Goal: Check status: Check status

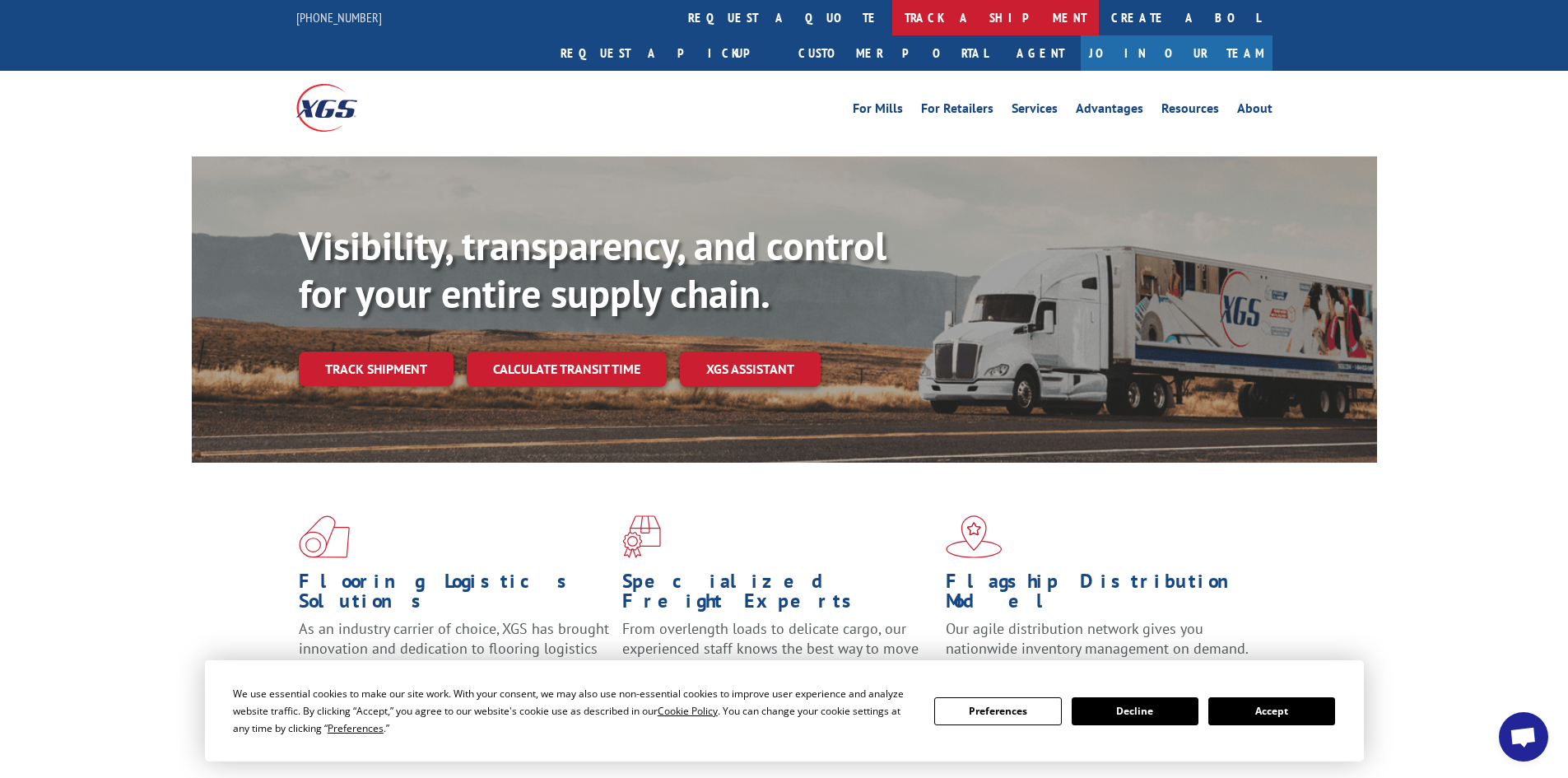
click at [892, 20] on link "track a shipment" at bounding box center [995, 18] width 207 height 35
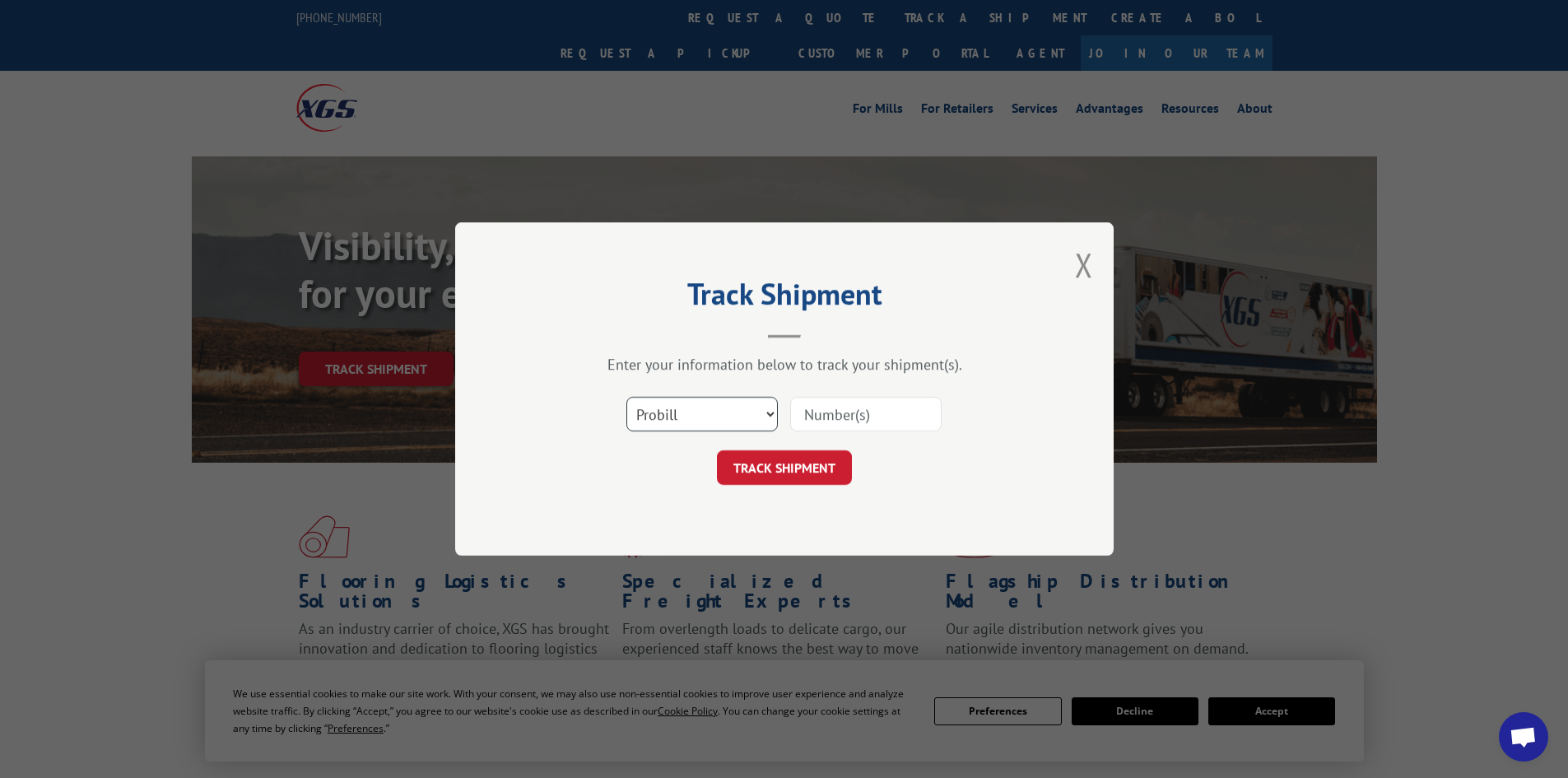
click at [694, 427] on select "Select category... Probill BOL PO" at bounding box center [702, 413] width 152 height 35
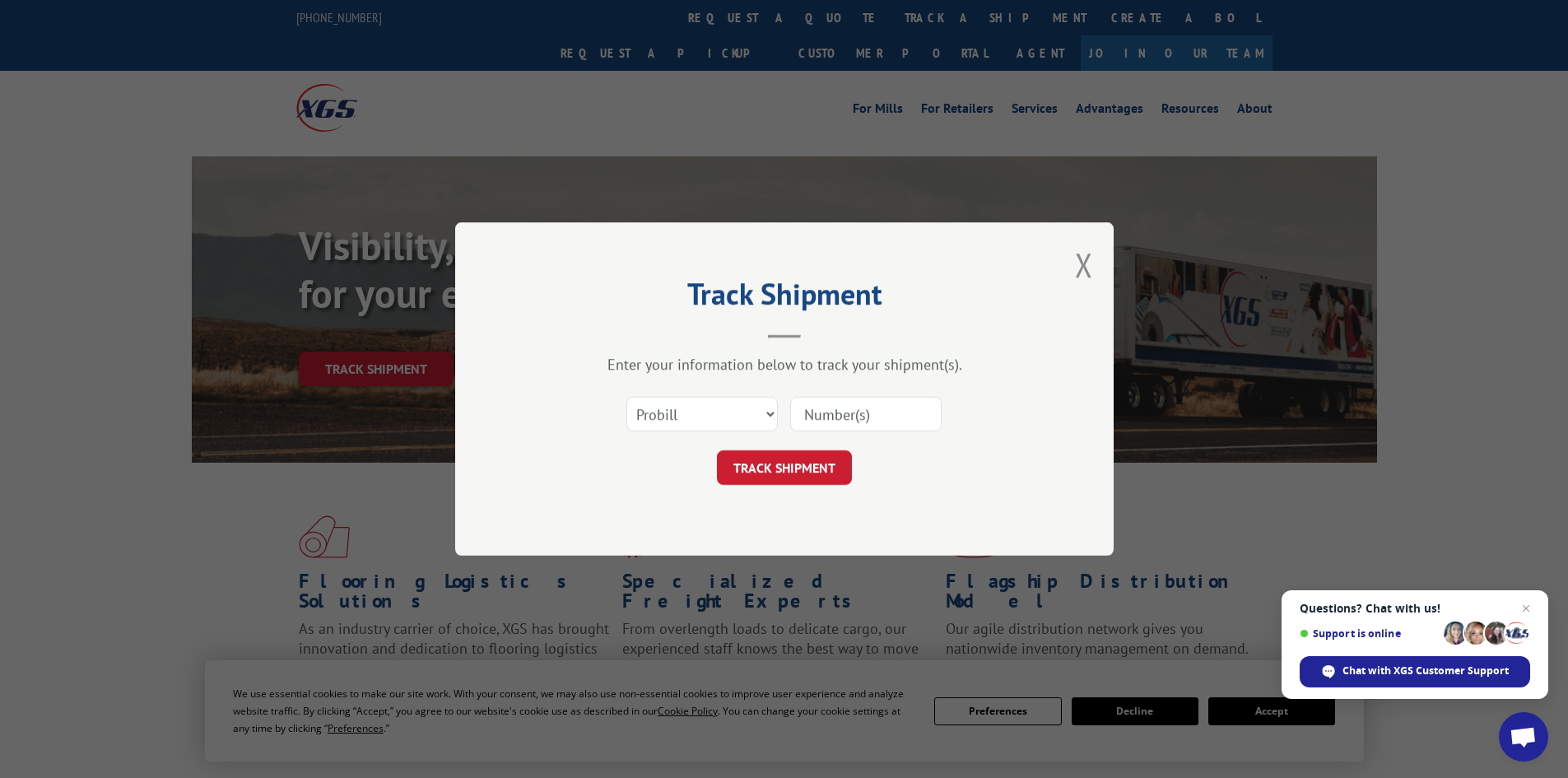
click at [857, 414] on input at bounding box center [866, 413] width 152 height 35
paste input "2562278"
type input "2562278"
click at [782, 465] on button "TRACK SHIPMENT" at bounding box center [784, 468] width 135 height 35
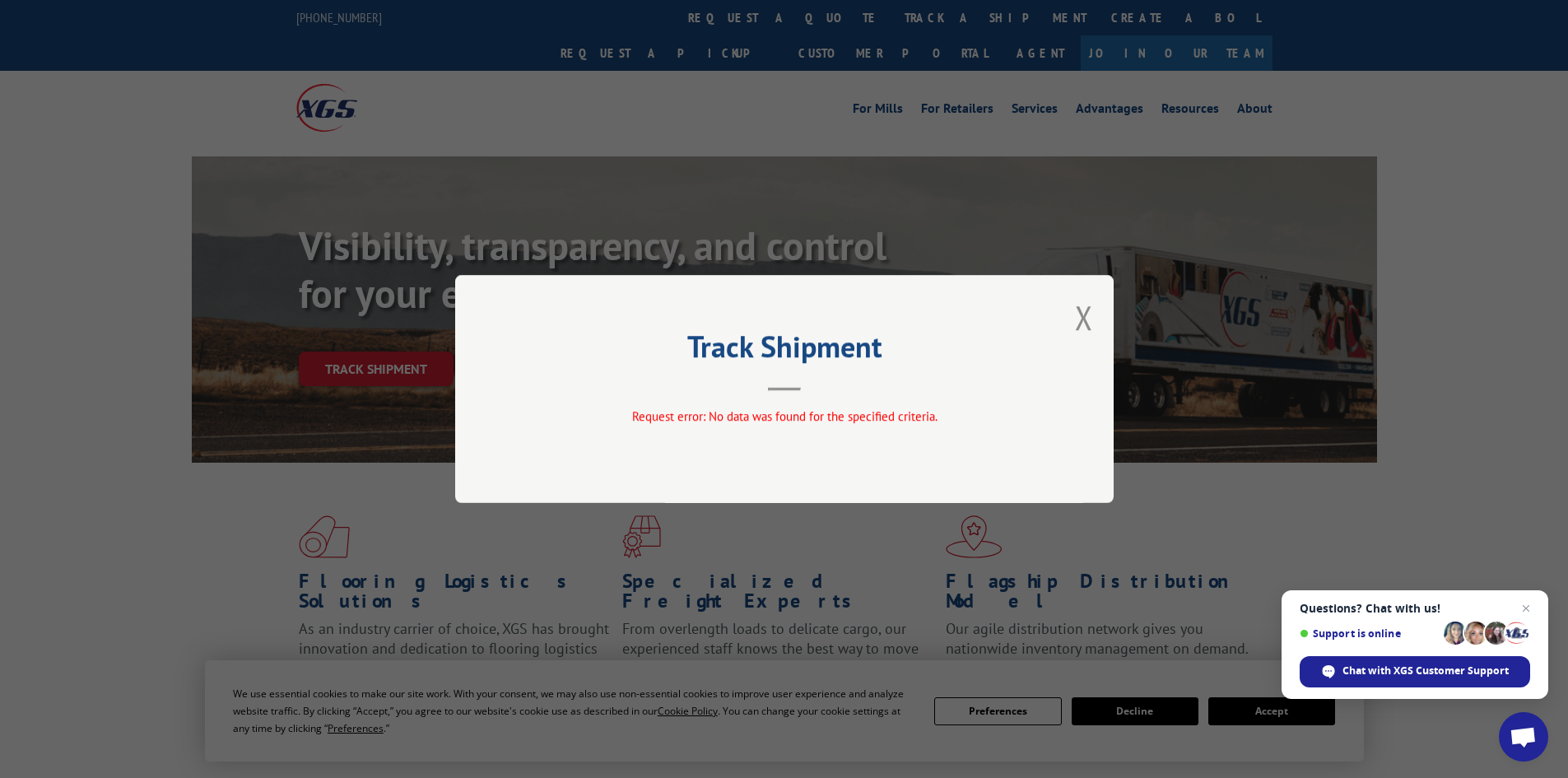
click at [1094, 314] on div "Track Shipment Request error: No data was found for the specified criteria." at bounding box center [784, 389] width 658 height 228
click at [1062, 314] on div "Track Shipment Request error: No data was found for the specified criteria." at bounding box center [784, 389] width 658 height 228
click at [1085, 309] on button "Close modal" at bounding box center [1084, 317] width 18 height 43
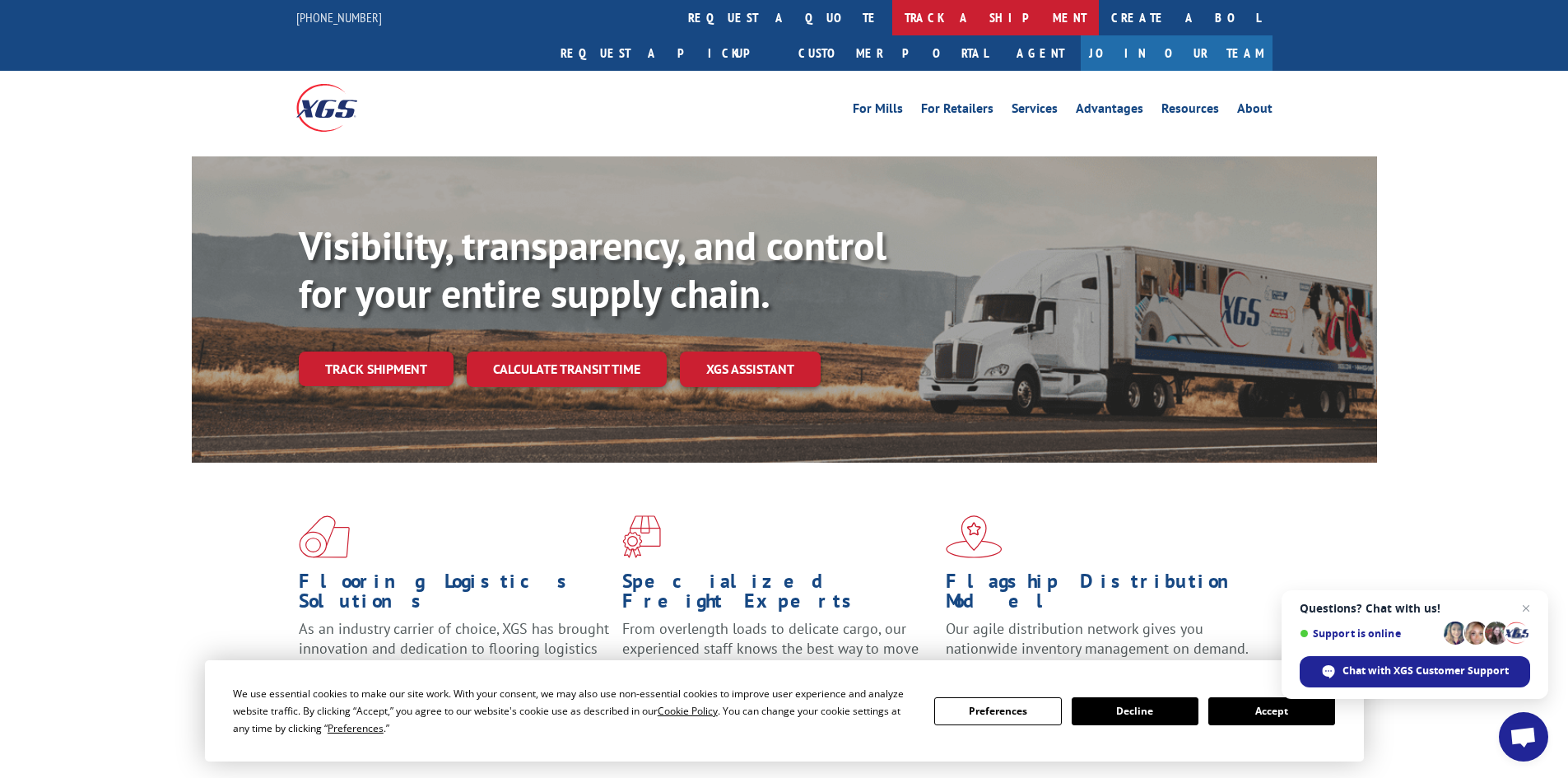
click at [892, 16] on link "track a shipment" at bounding box center [995, 18] width 207 height 35
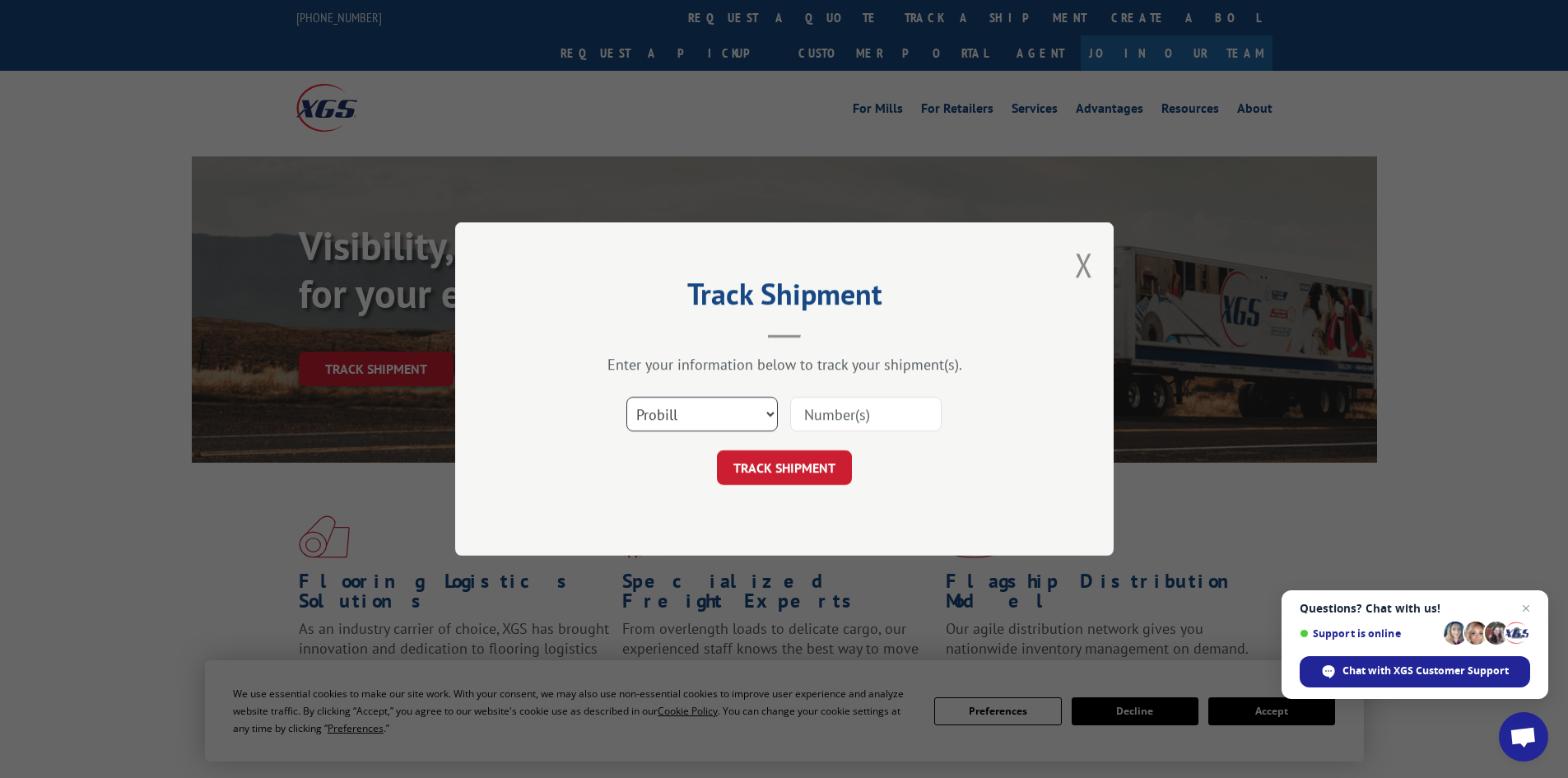
click at [669, 410] on select "Select category... Probill BOL PO" at bounding box center [702, 413] width 152 height 35
select select "bol"
click at [626, 397] on select "Select category... Probill BOL PO" at bounding box center [702, 413] width 152 height 35
paste input "2562278"
type input "2562278"
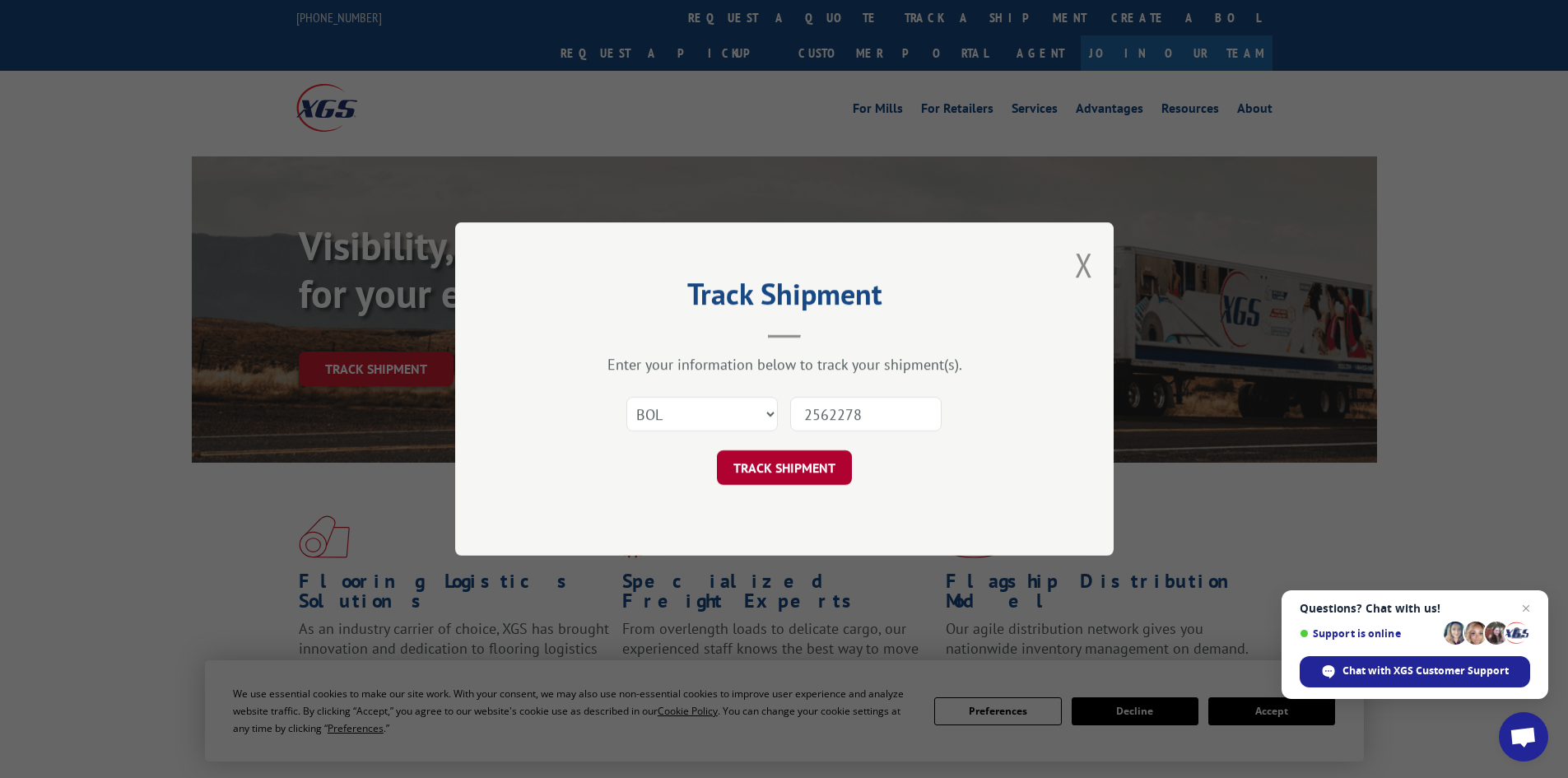
click at [811, 465] on button "TRACK SHIPMENT" at bounding box center [784, 468] width 135 height 35
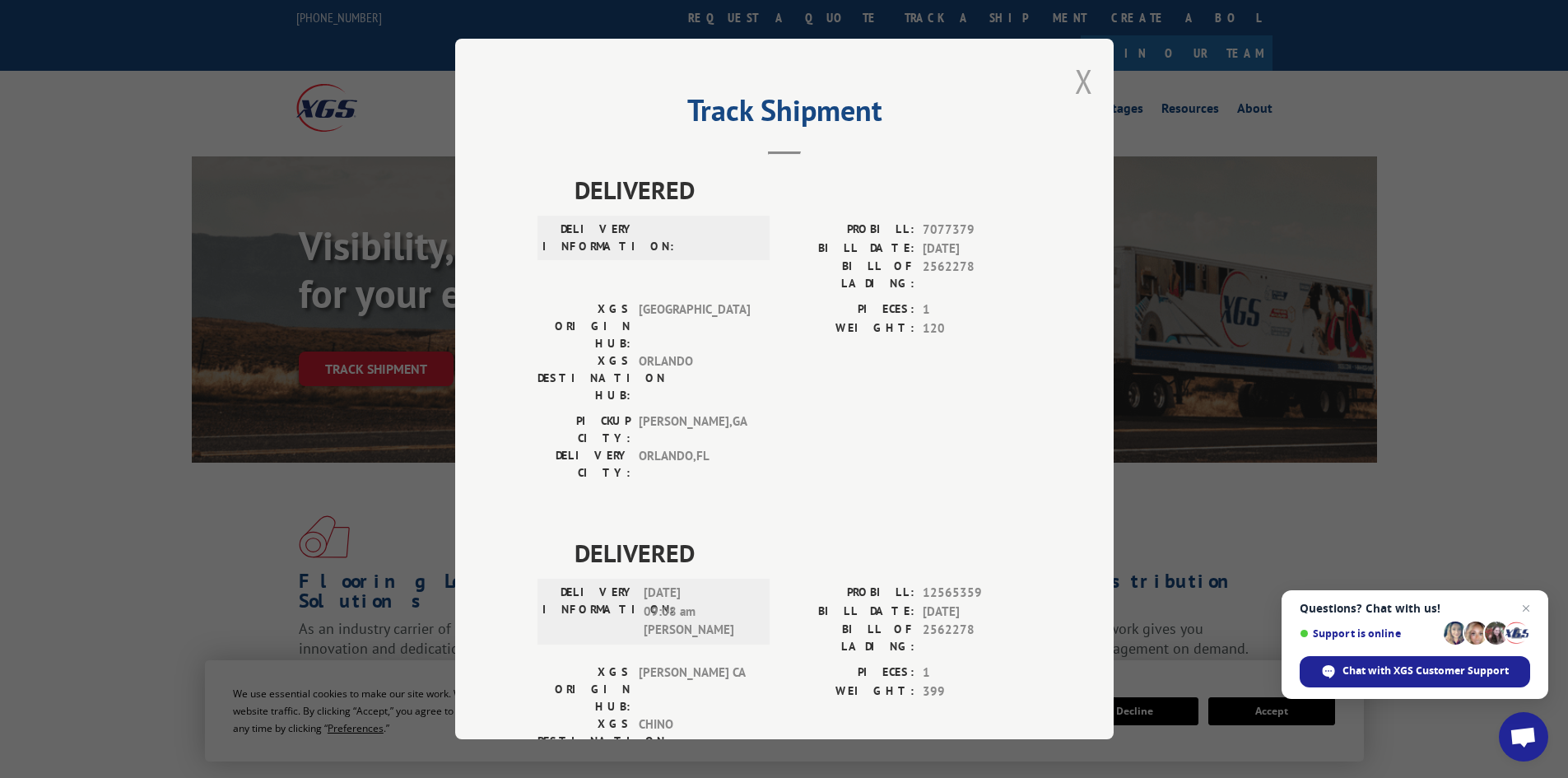
drag, startPoint x: 1091, startPoint y: 64, endPoint x: 1077, endPoint y: 77, distance: 19.1
click at [1089, 64] on div "Track Shipment DELIVERED DELIVERY INFORMATION: PROBILL: 7077379 BILL DATE: [DAT…" at bounding box center [784, 389] width 658 height 701
click at [1077, 77] on button "Close modal" at bounding box center [1084, 81] width 18 height 43
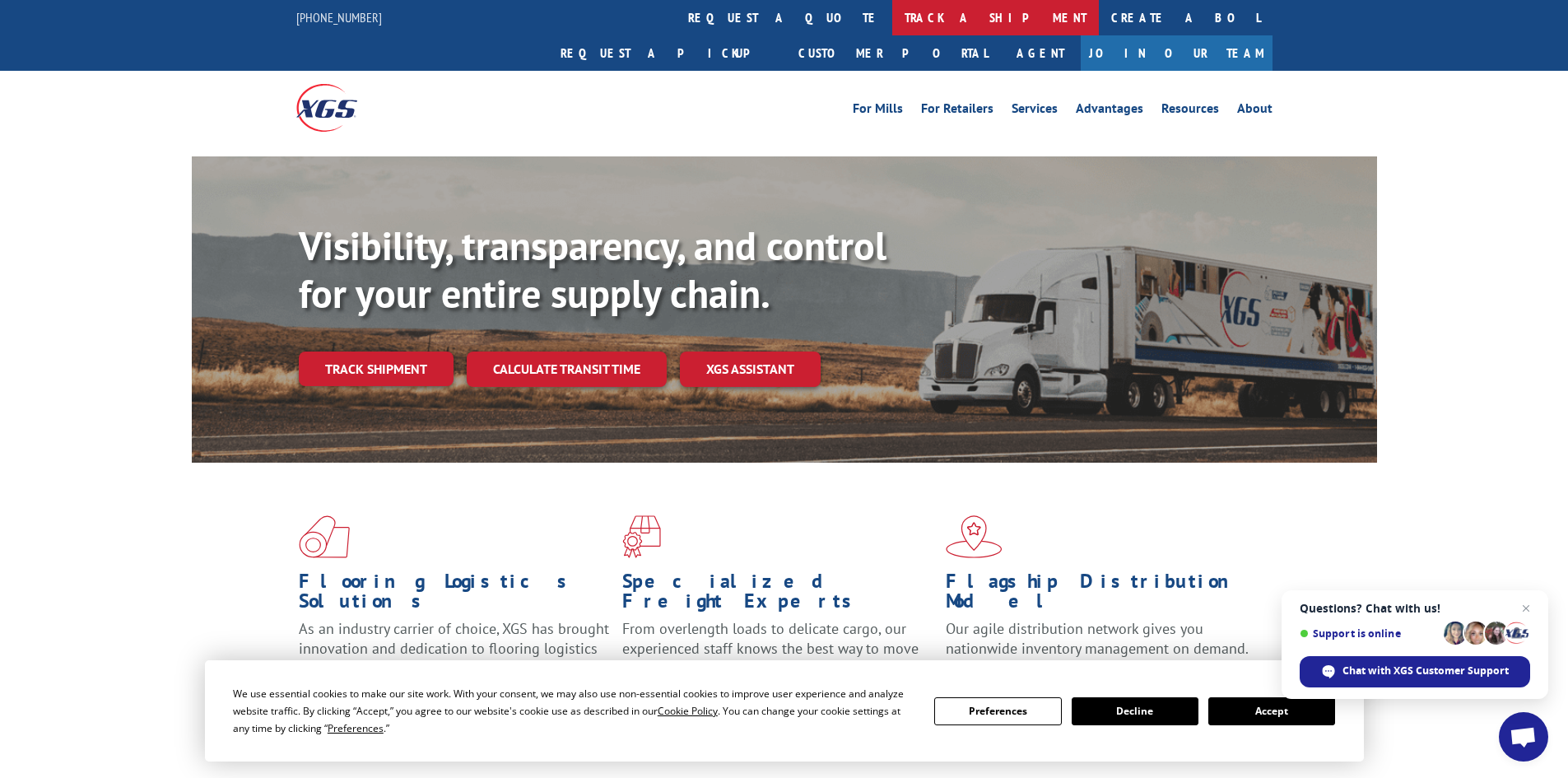
click at [892, 27] on link "track a shipment" at bounding box center [995, 18] width 207 height 35
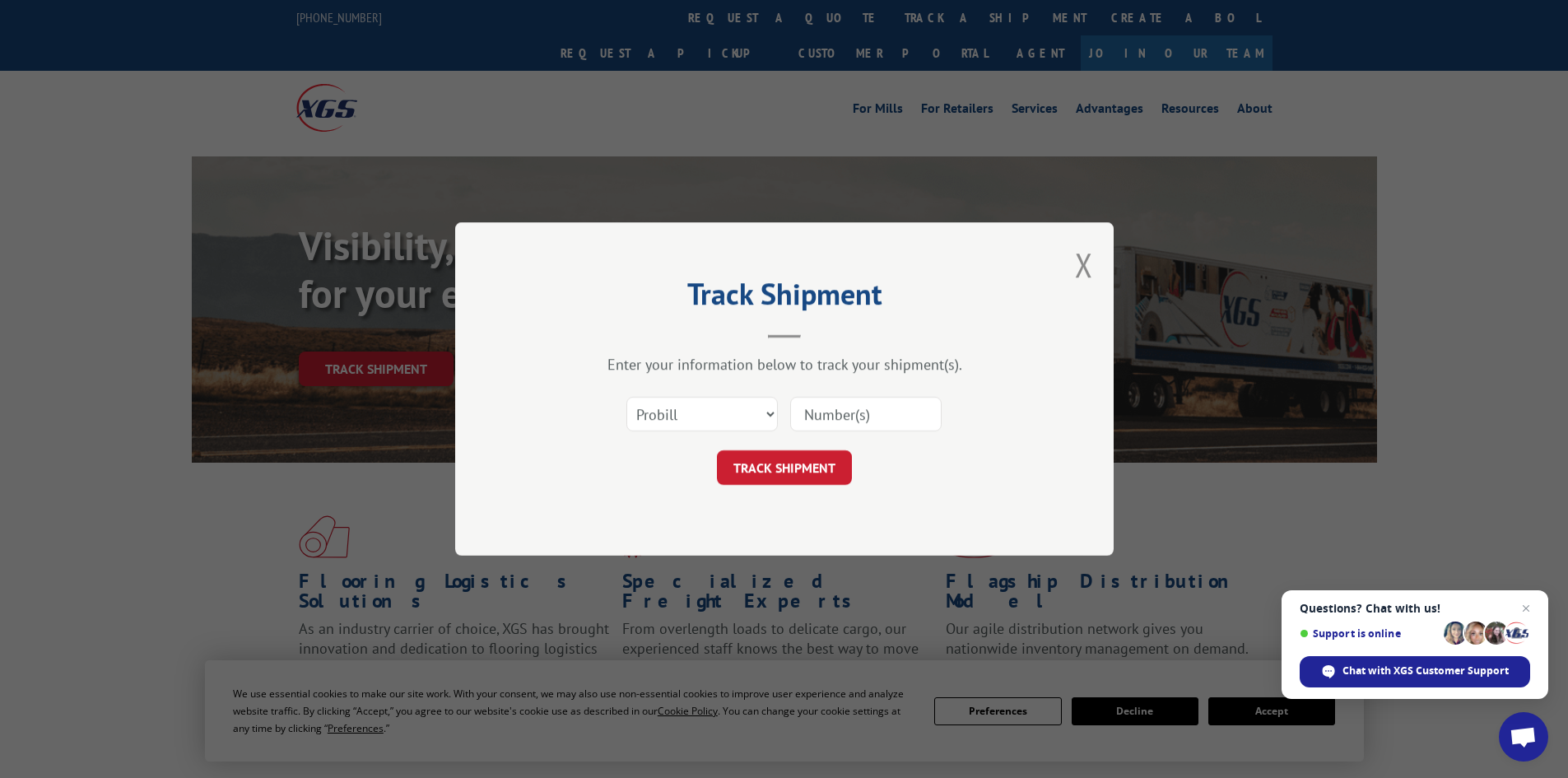
paste input "230459360"
type input "230459360"
click at [793, 475] on button "TRACK SHIPMENT" at bounding box center [784, 468] width 135 height 35
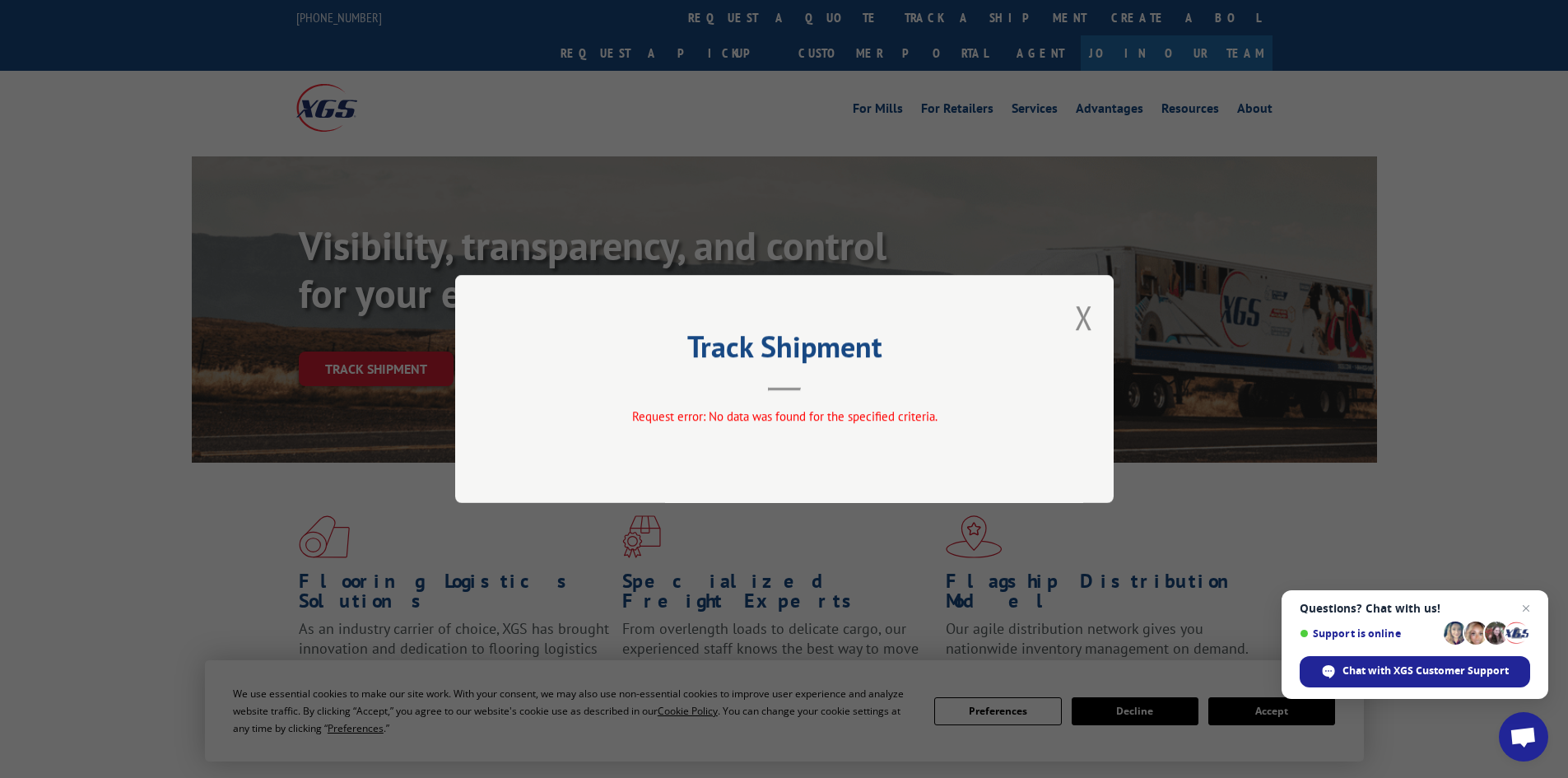
click at [1099, 315] on div "Track Shipment Request error: No data was found for the specified criteria." at bounding box center [784, 389] width 658 height 228
click at [1085, 312] on button "Close modal" at bounding box center [1084, 317] width 18 height 43
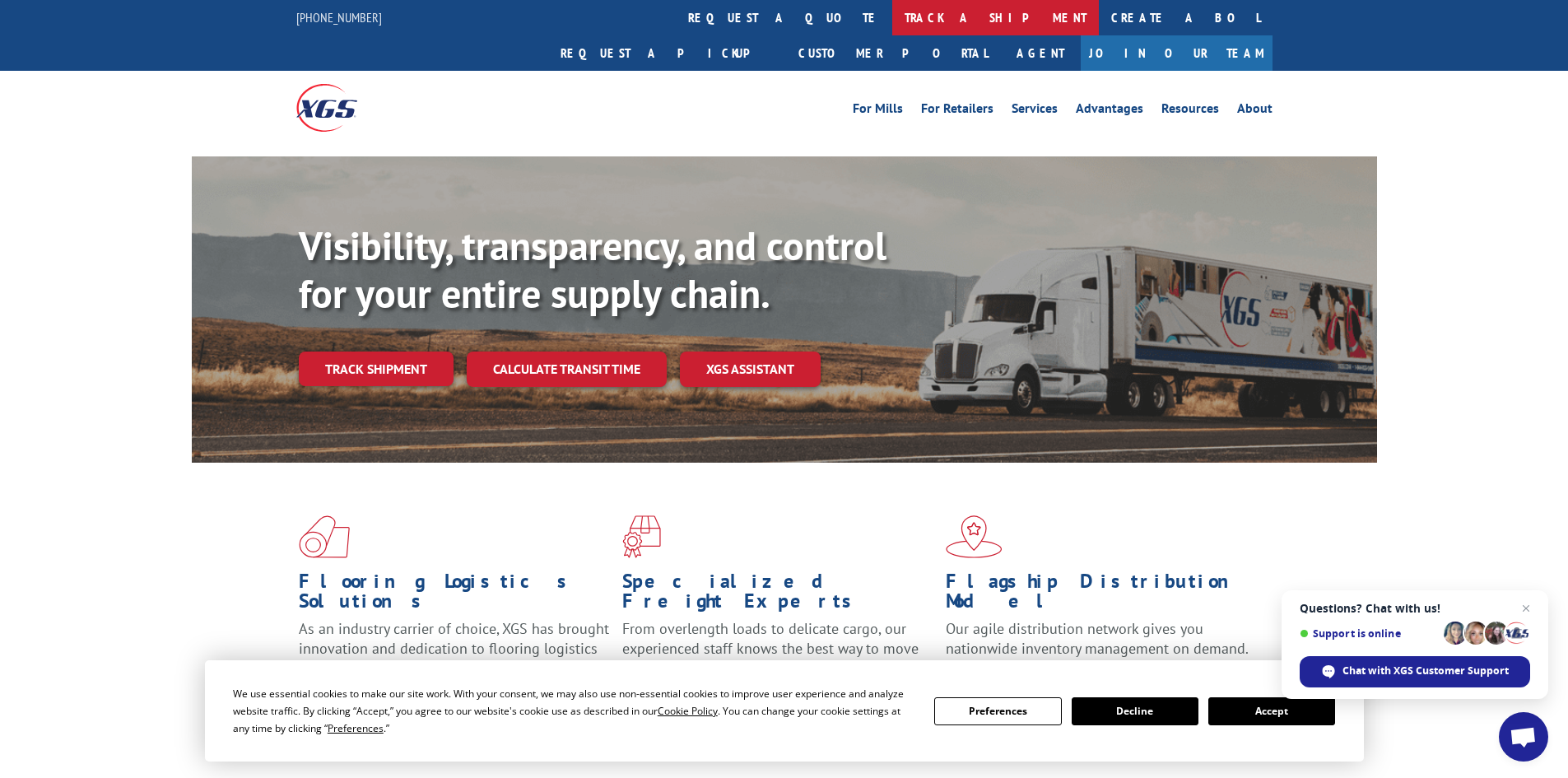
click at [892, 20] on link "track a shipment" at bounding box center [995, 18] width 207 height 35
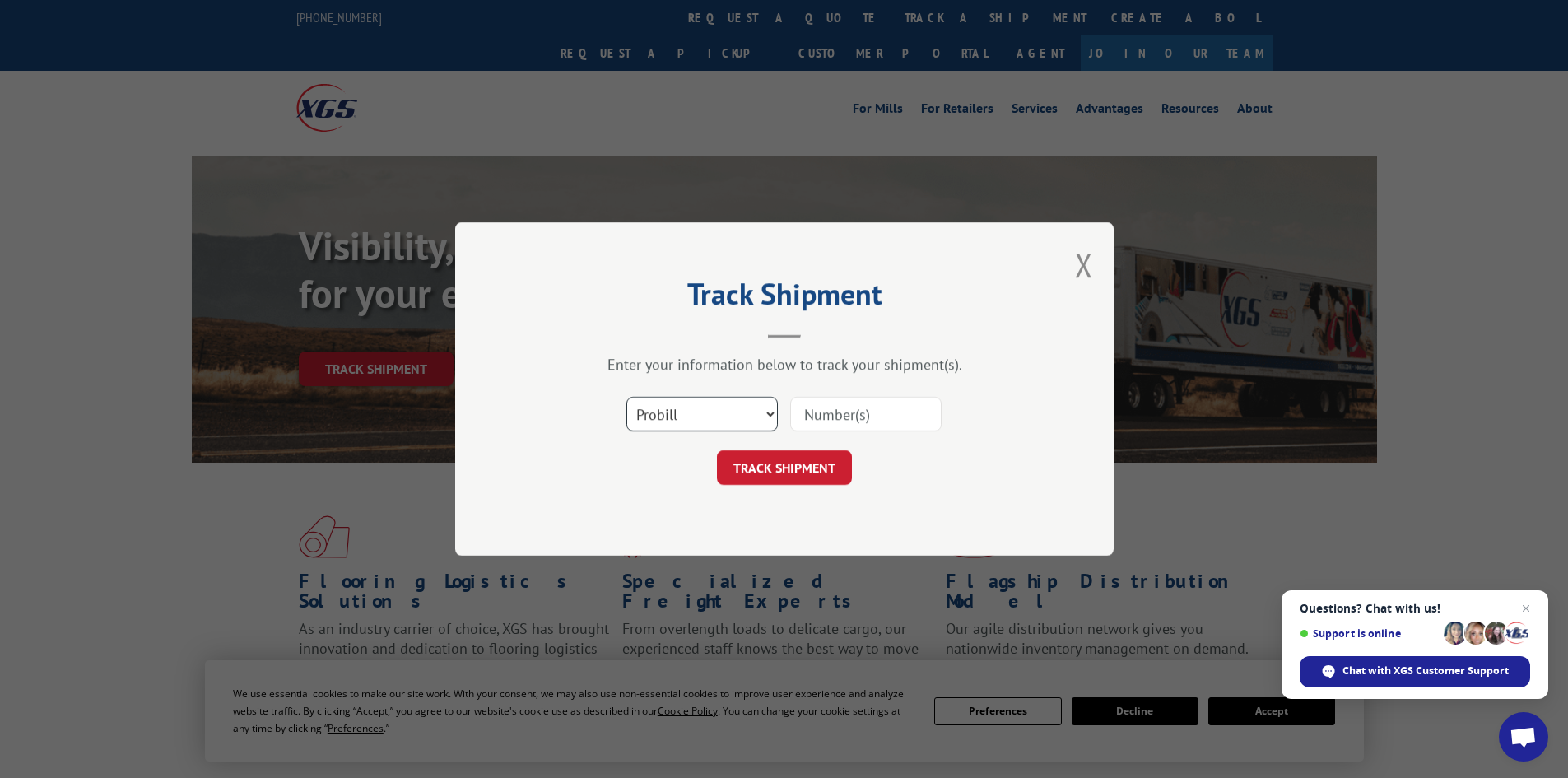
click at [689, 424] on select "Select category... Probill BOL PO" at bounding box center [702, 413] width 152 height 35
select select "bol"
click at [626, 397] on select "Select category... Probill BOL PO" at bounding box center [702, 413] width 152 height 35
paste input "230459360"
type input "230459360"
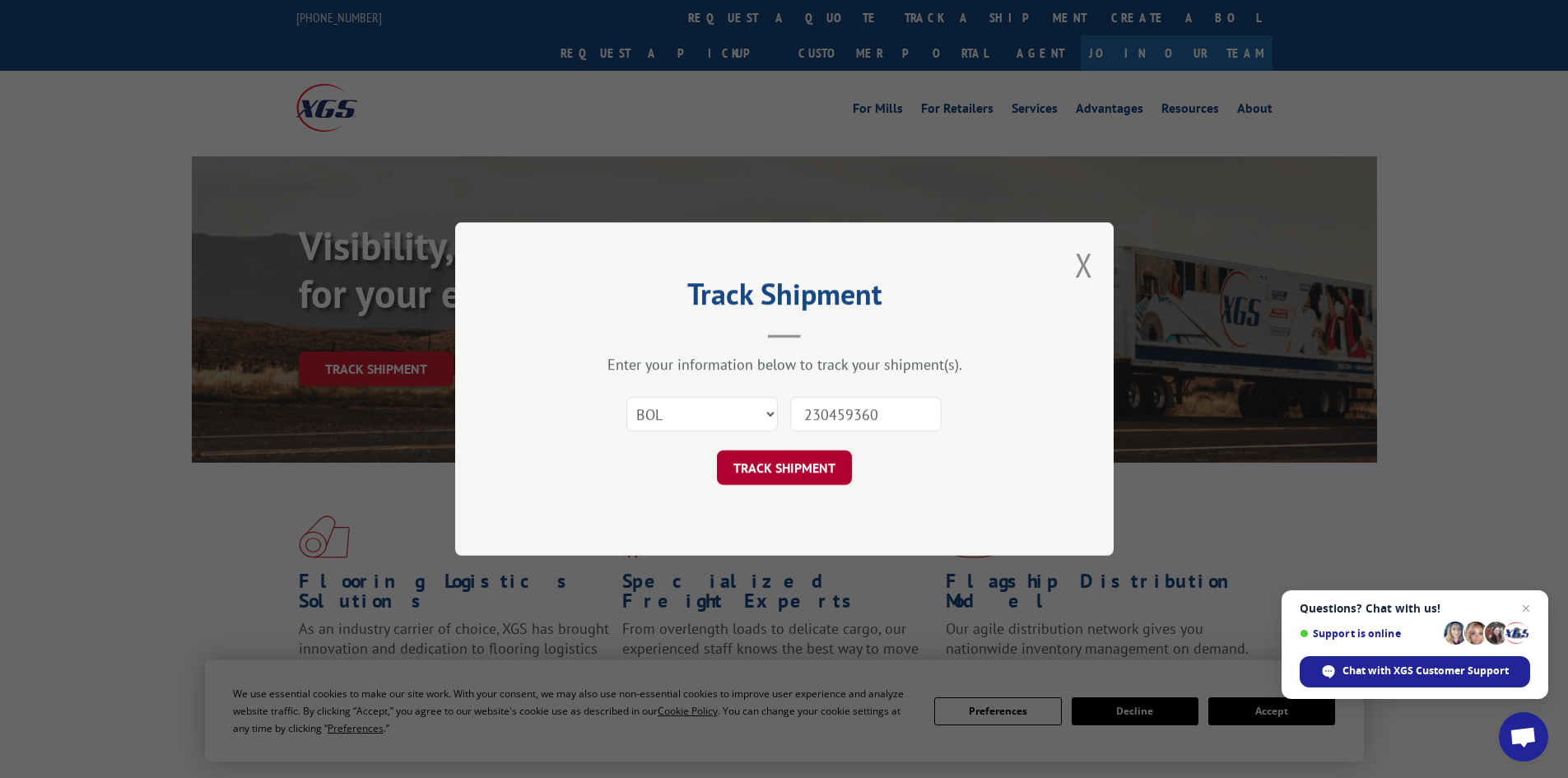
click at [815, 463] on button "TRACK SHIPMENT" at bounding box center [784, 468] width 135 height 35
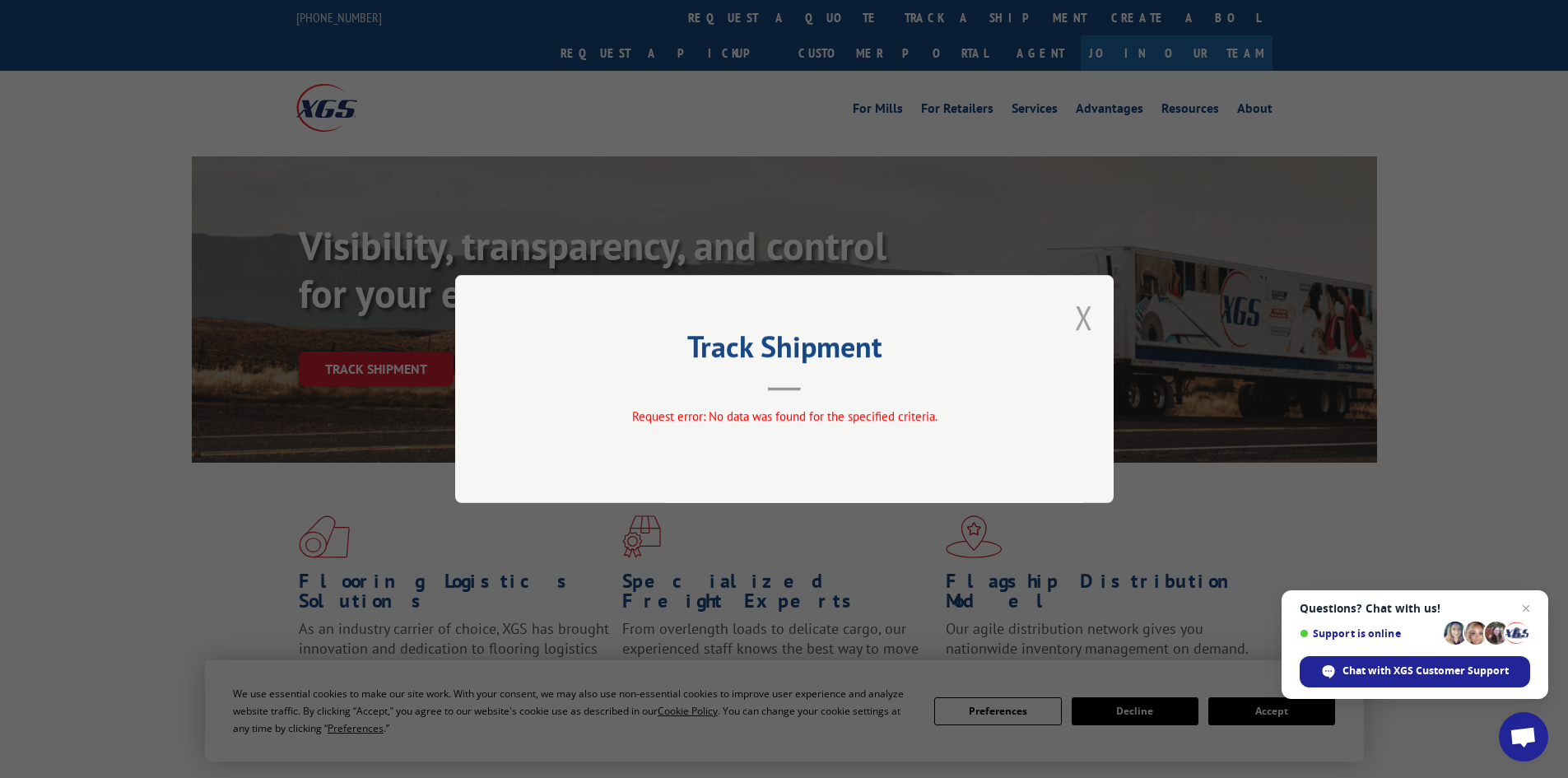
click at [1086, 310] on button "Close modal" at bounding box center [1084, 317] width 18 height 43
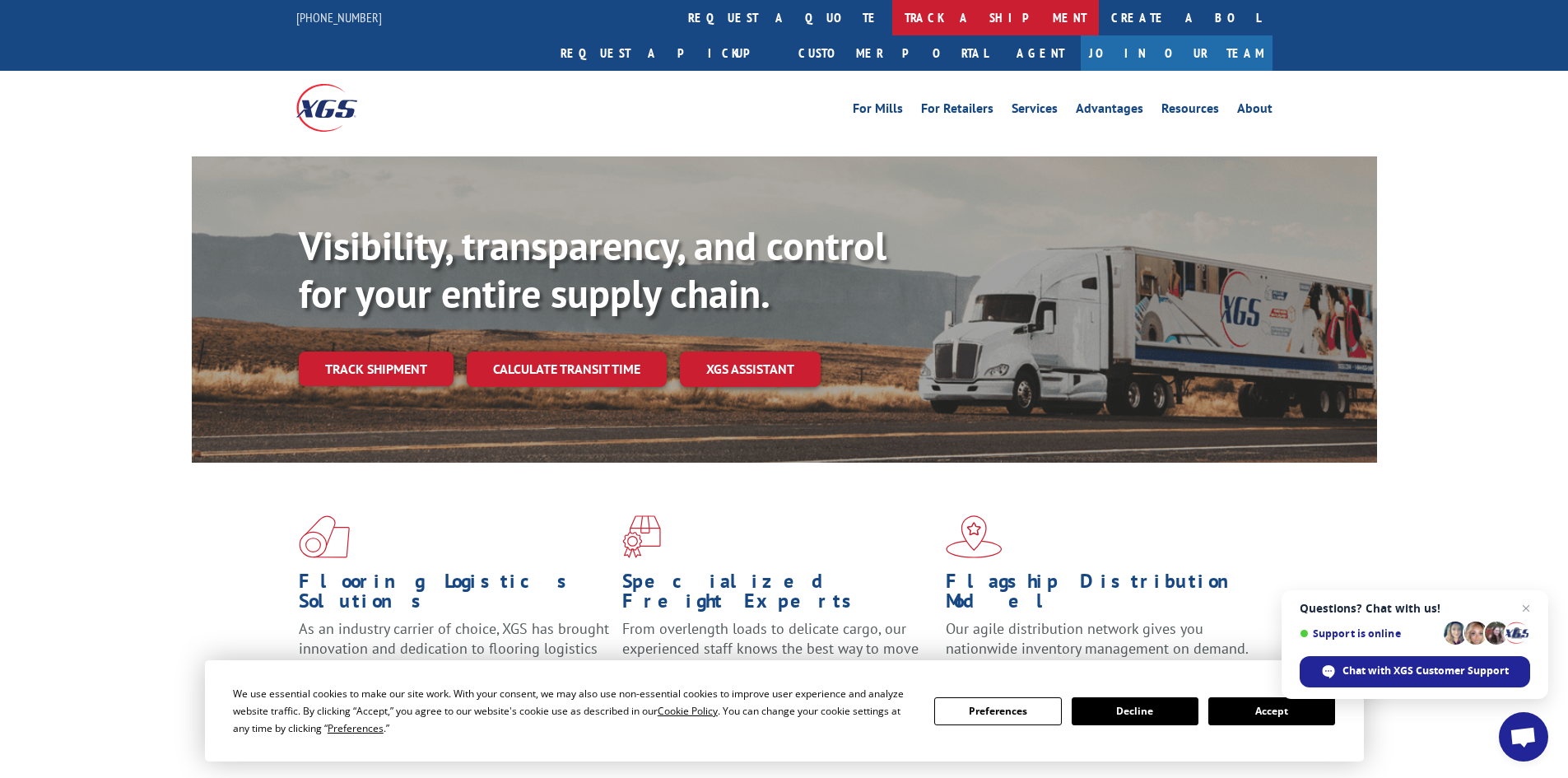
click at [892, 20] on link "track a shipment" at bounding box center [995, 18] width 207 height 35
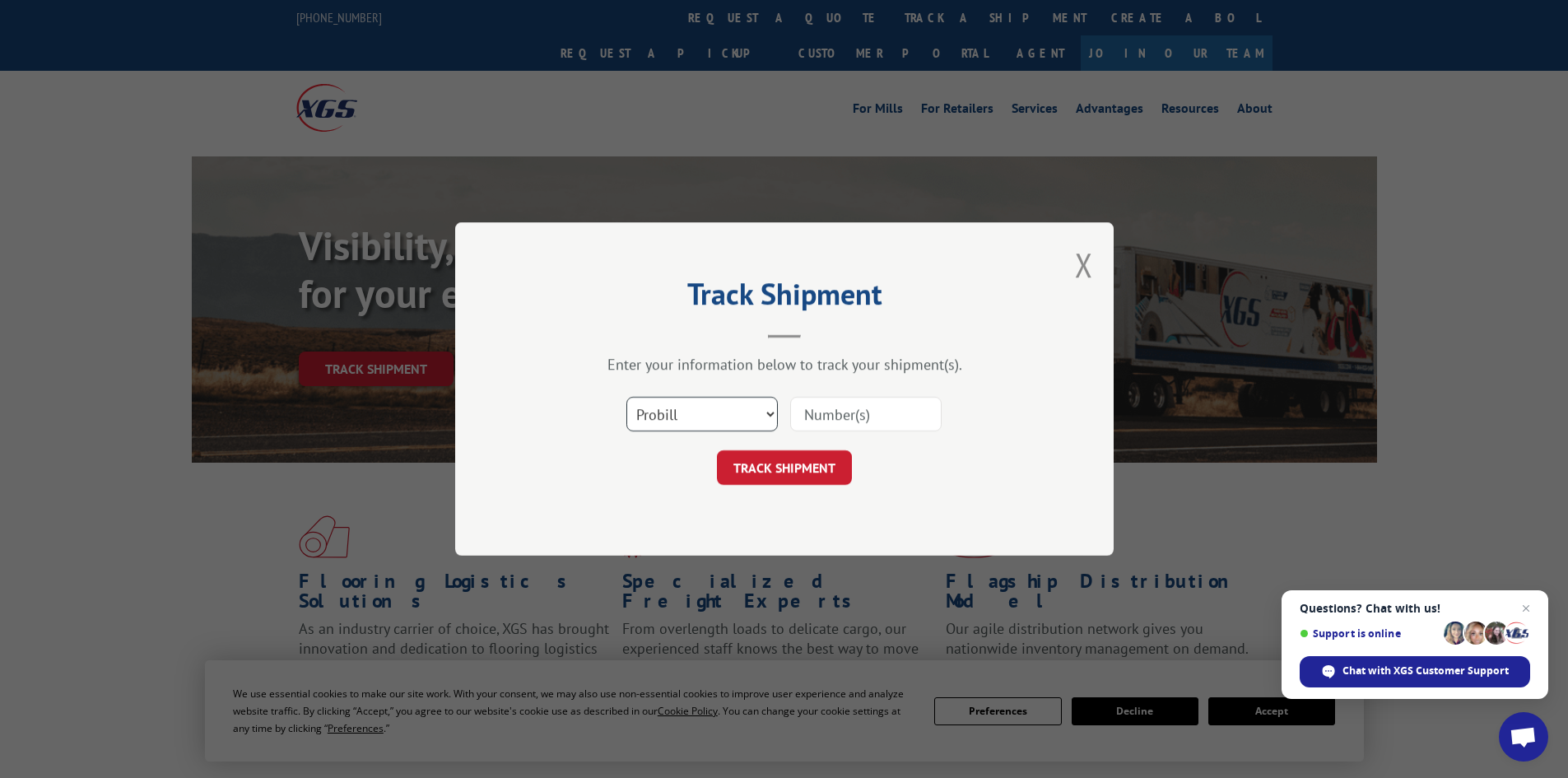
click at [662, 427] on select "Select category... Probill BOL PO" at bounding box center [702, 413] width 152 height 35
select select "po"
click at [626, 397] on select "Select category... Probill BOL PO" at bounding box center [702, 413] width 152 height 35
click at [817, 406] on input at bounding box center [866, 413] width 152 height 35
type input "22973288"
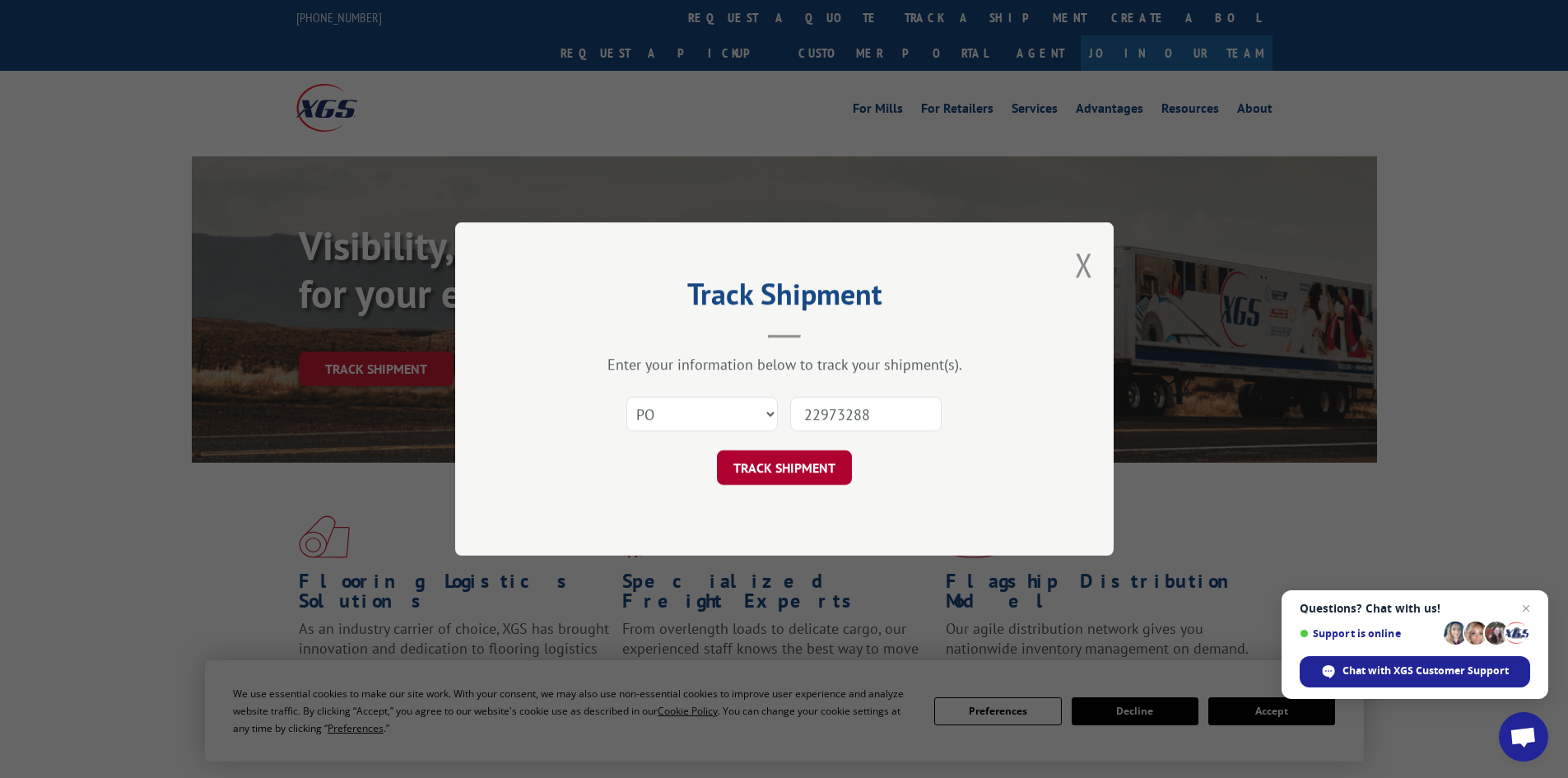
click at [810, 463] on button "TRACK SHIPMENT" at bounding box center [784, 468] width 135 height 35
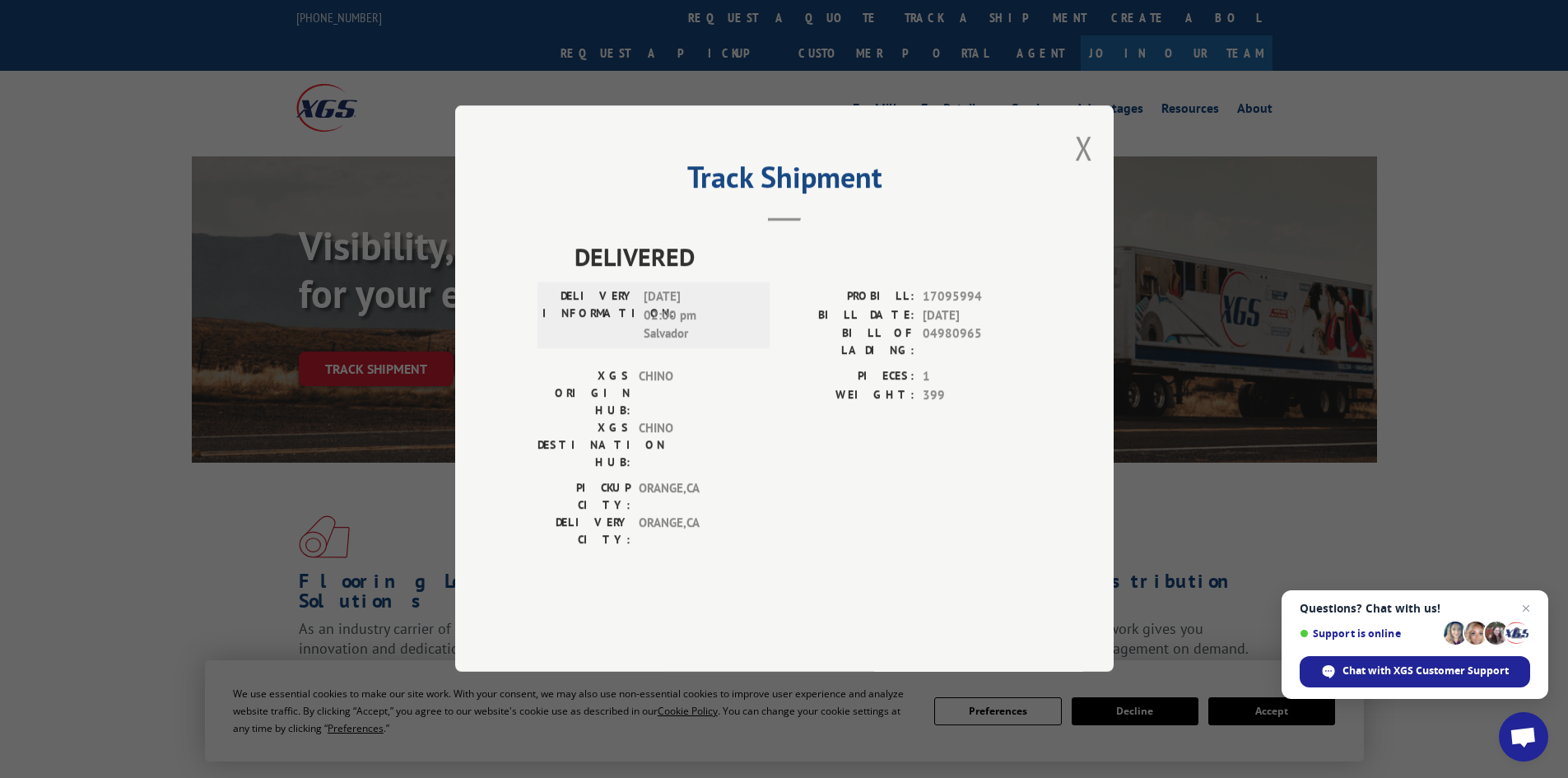
click at [960, 307] on span "17095994" at bounding box center [976, 297] width 108 height 19
copy span "17095994"
click at [942, 360] on span "04980965" at bounding box center [976, 342] width 108 height 35
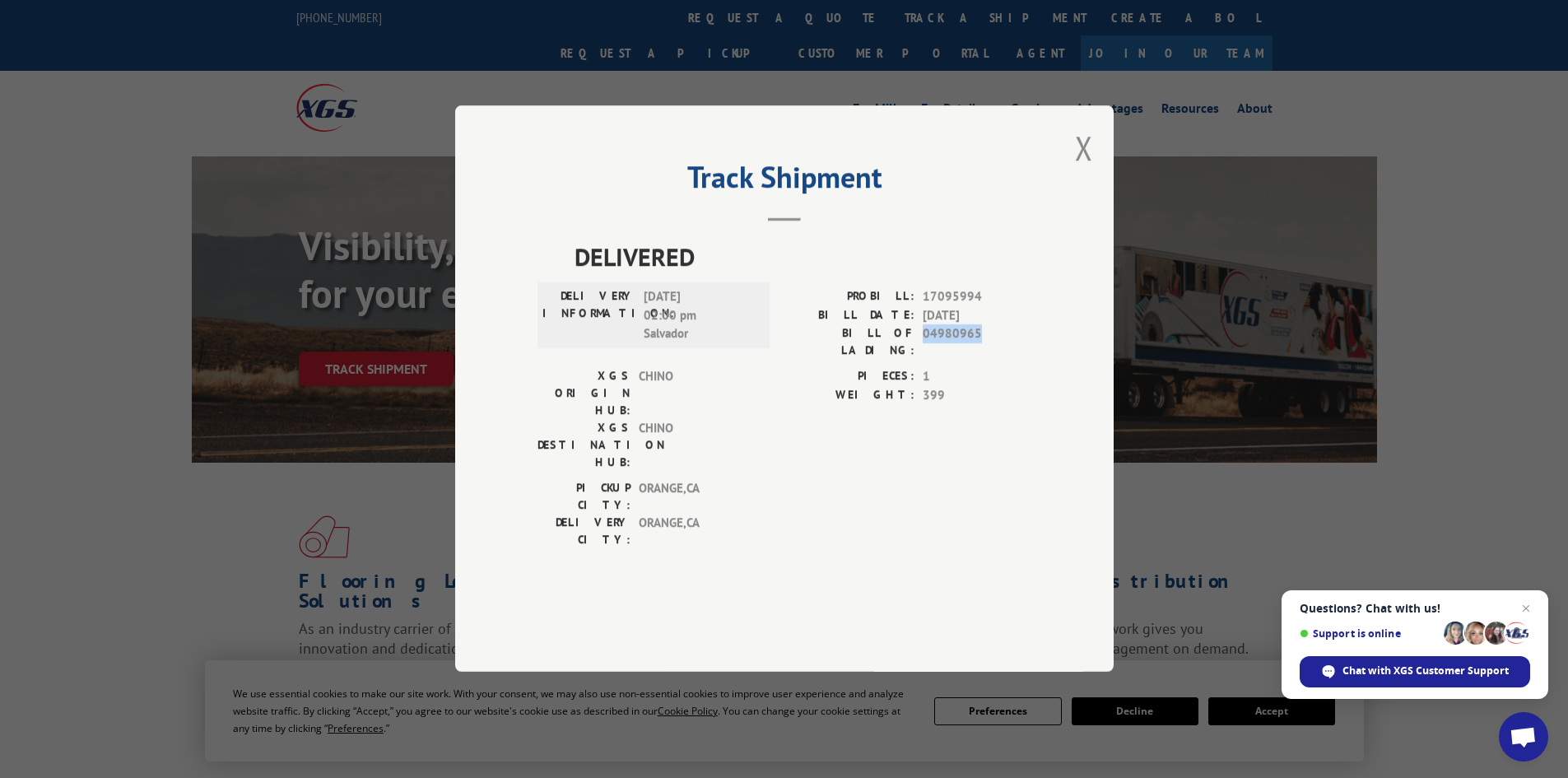
copy span "04980965"
click at [1093, 198] on div "Track Shipment DELIVERED DELIVERY INFORMATION: [DATE] 02:00 pm [PERSON_NAME]: 1…" at bounding box center [784, 389] width 658 height 566
click at [1057, 189] on div "Track Shipment DELIVERED DELIVERY INFORMATION: [DATE] 02:00 pm [PERSON_NAME]: 1…" at bounding box center [784, 389] width 658 height 566
click at [1086, 169] on button "Close modal" at bounding box center [1084, 147] width 18 height 43
